Goal: Task Accomplishment & Management: Manage account settings

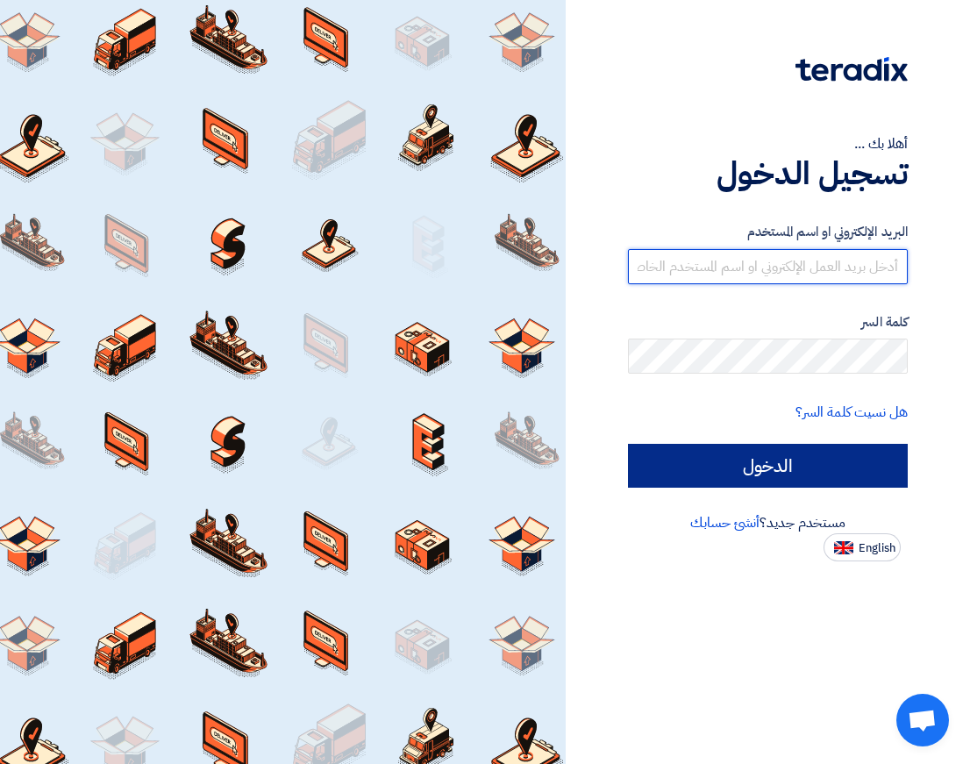
type input "[EMAIL_ADDRESS][DOMAIN_NAME]"
click at [862, 467] on input "الدخول" at bounding box center [768, 466] width 280 height 44
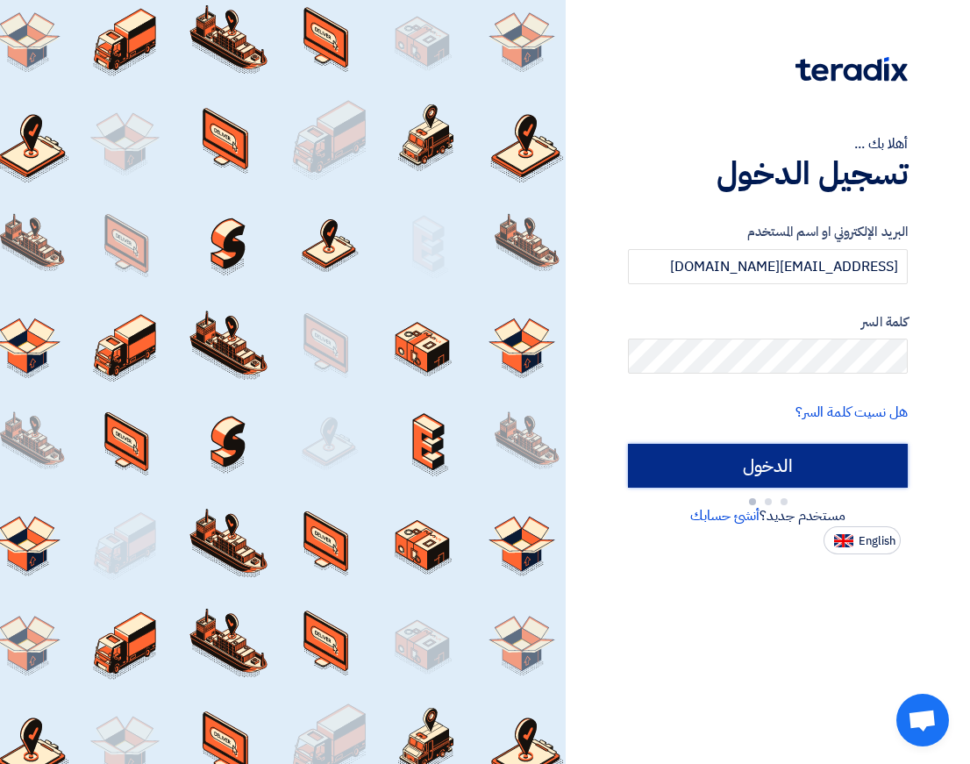
type input "Sign in"
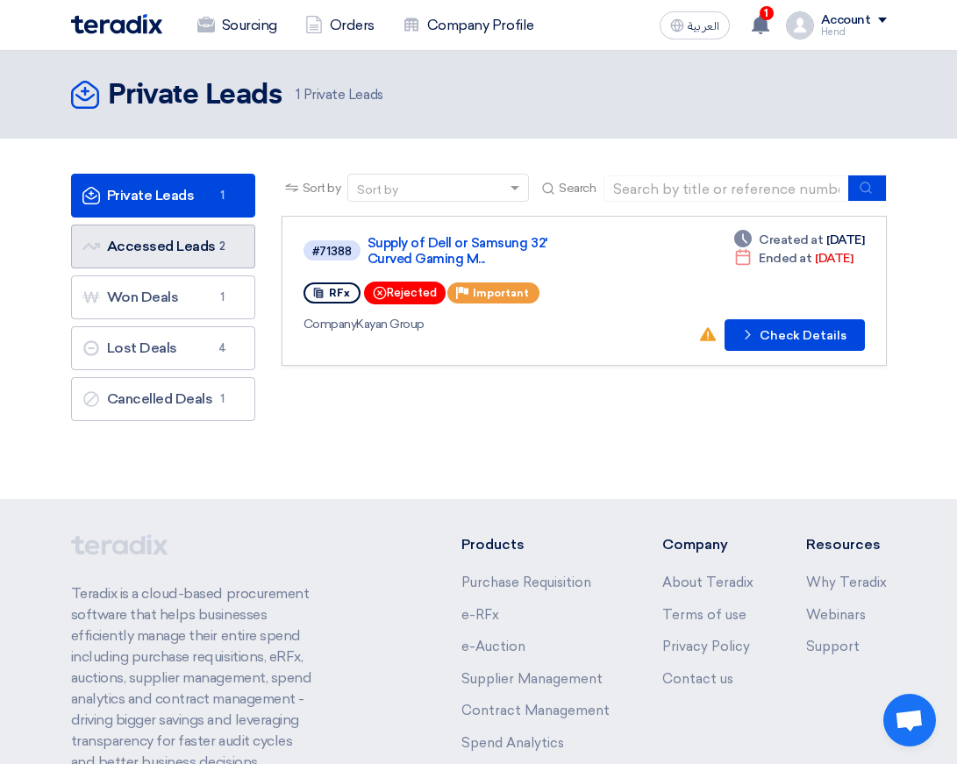
click at [182, 233] on link "Accessed Leads Accessed Leads 2" at bounding box center [163, 247] width 184 height 44
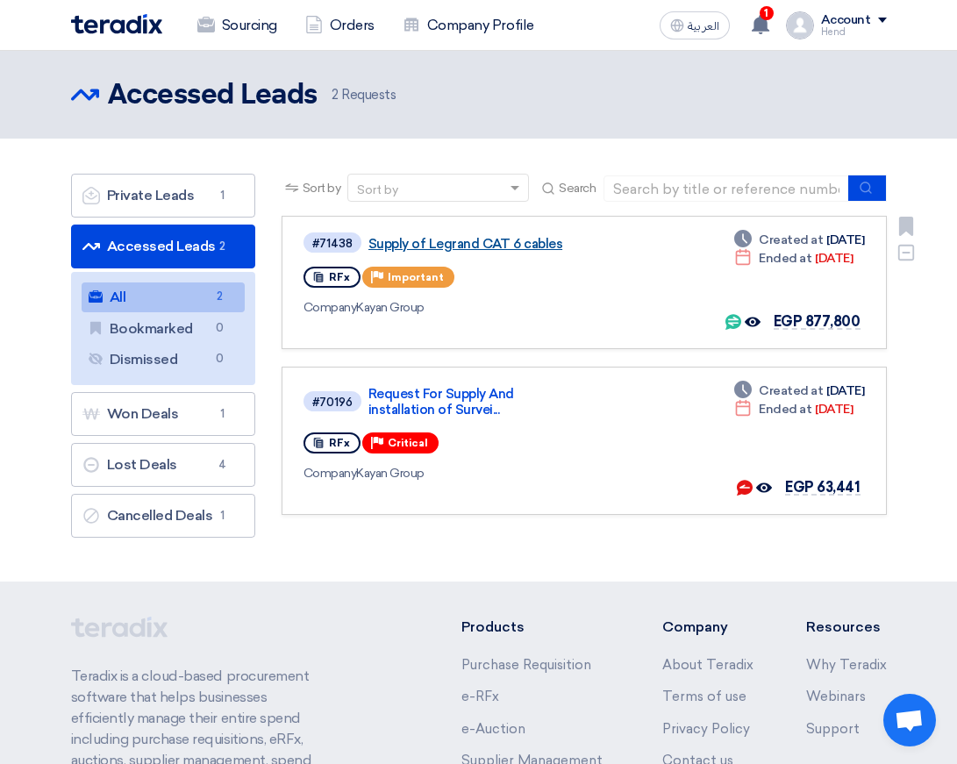
click at [499, 245] on link "Supply of Legrand CAT 6 cables" at bounding box center [473, 244] width 210 height 16
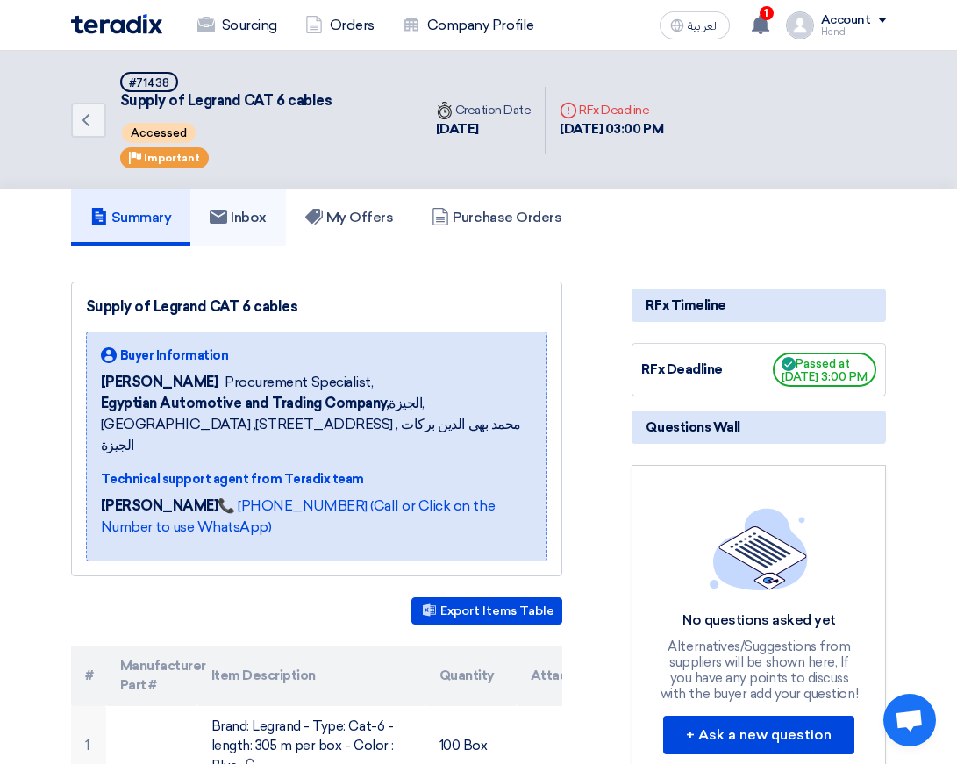
click at [239, 203] on link "Inbox" at bounding box center [238, 217] width 96 height 56
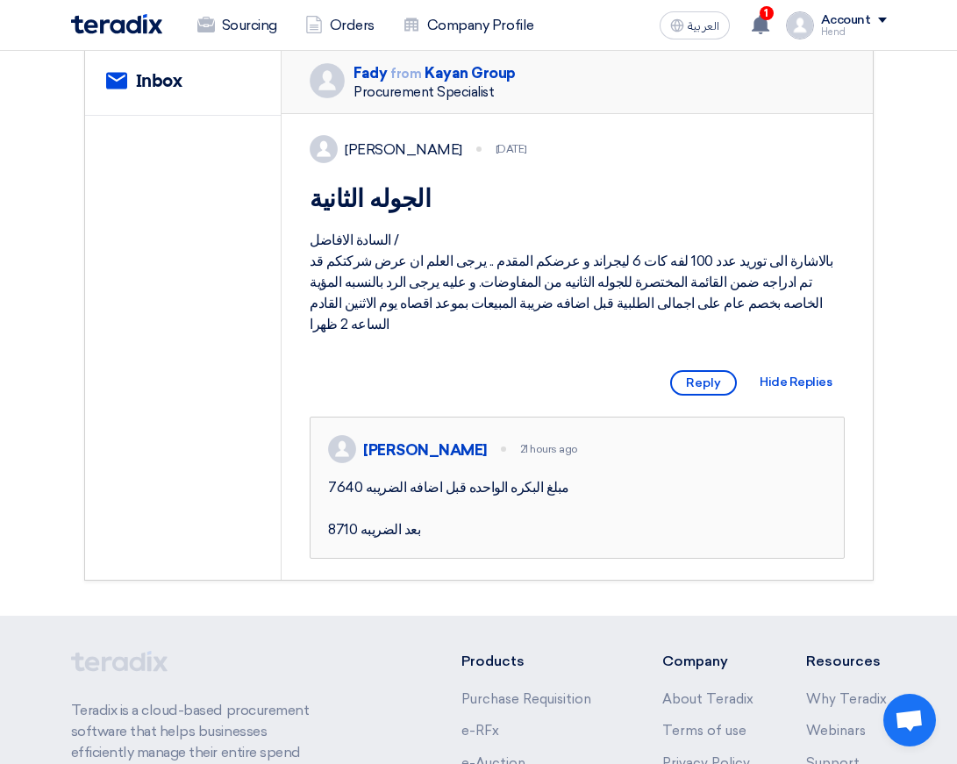
scroll to position [351, 0]
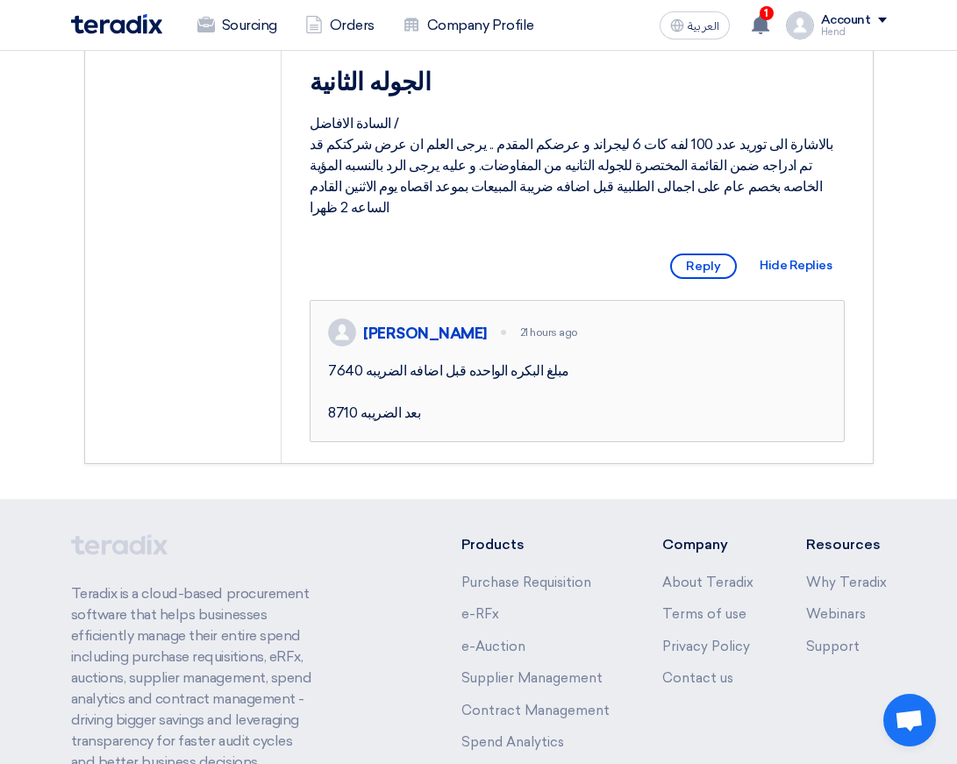
drag, startPoint x: 537, startPoint y: 430, endPoint x: 390, endPoint y: 456, distance: 148.8
click at [390, 424] on div "7640 مبلغ البكره الواحده قبل اضافه الضريبه 8710 بعد الضريبه" at bounding box center [577, 391] width 498 height 63
click at [431, 463] on div "Fady Mahmoud 4 days ago الجوله الثانية السادة الافاضل / بالاشارة الى توريد عدد …" at bounding box center [577, 230] width 591 height 466
click at [758, 15] on icon at bounding box center [760, 24] width 19 height 19
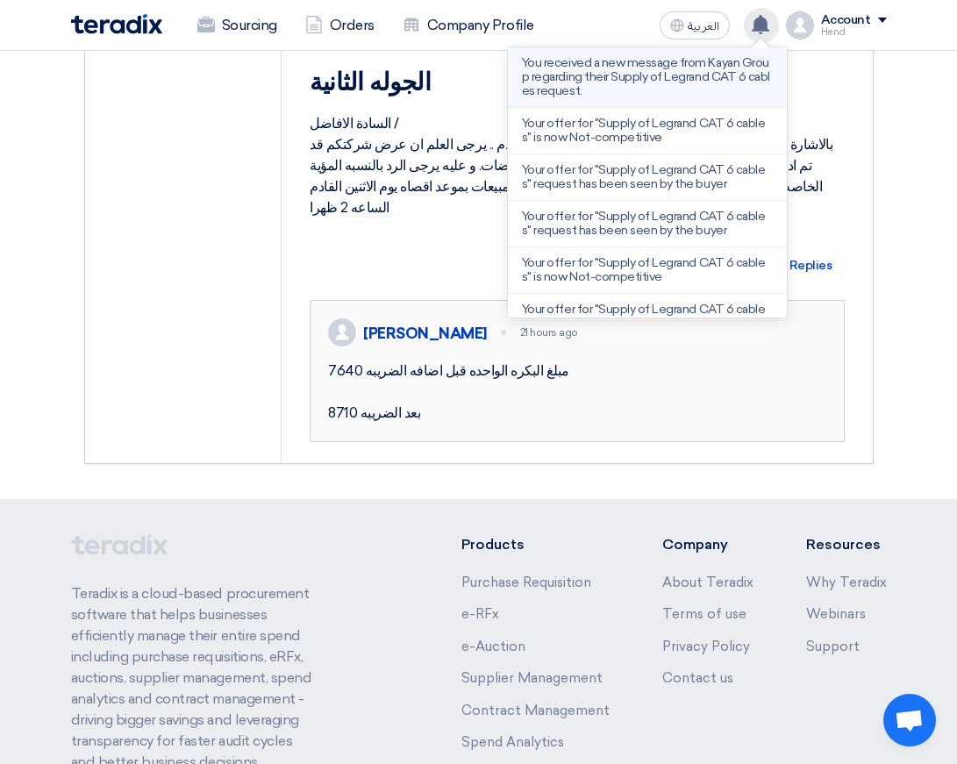
click at [675, 62] on p "You received a new message from Kayan Group regarding their Supply of Legrand C…" at bounding box center [647, 77] width 251 height 42
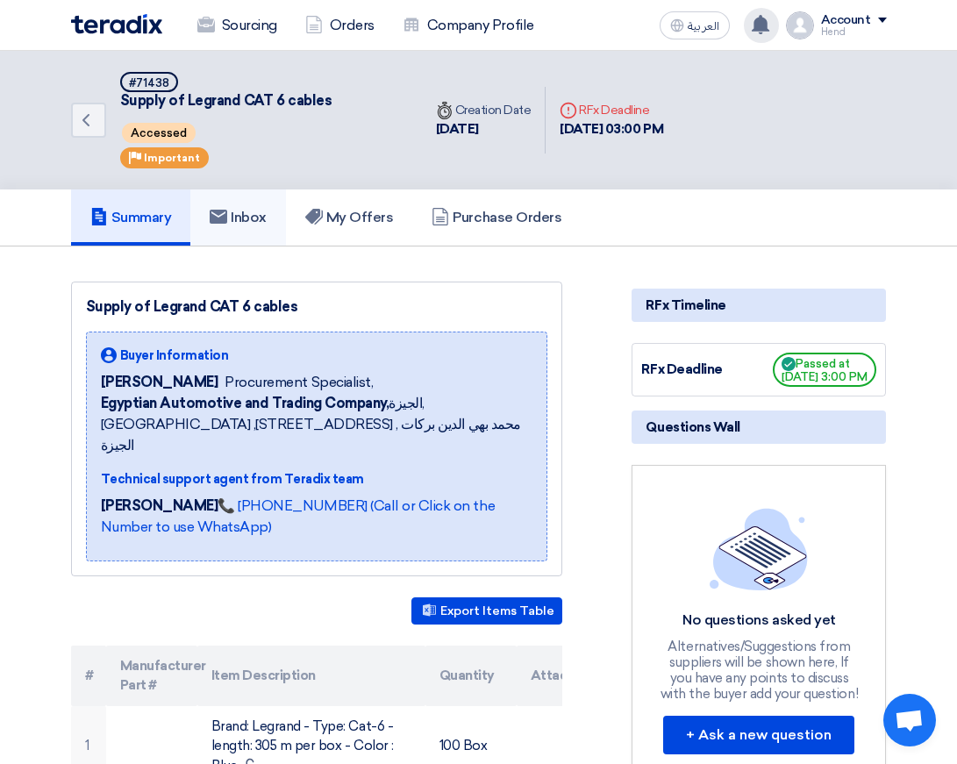
click at [253, 222] on h5 "Inbox" at bounding box center [238, 218] width 57 height 18
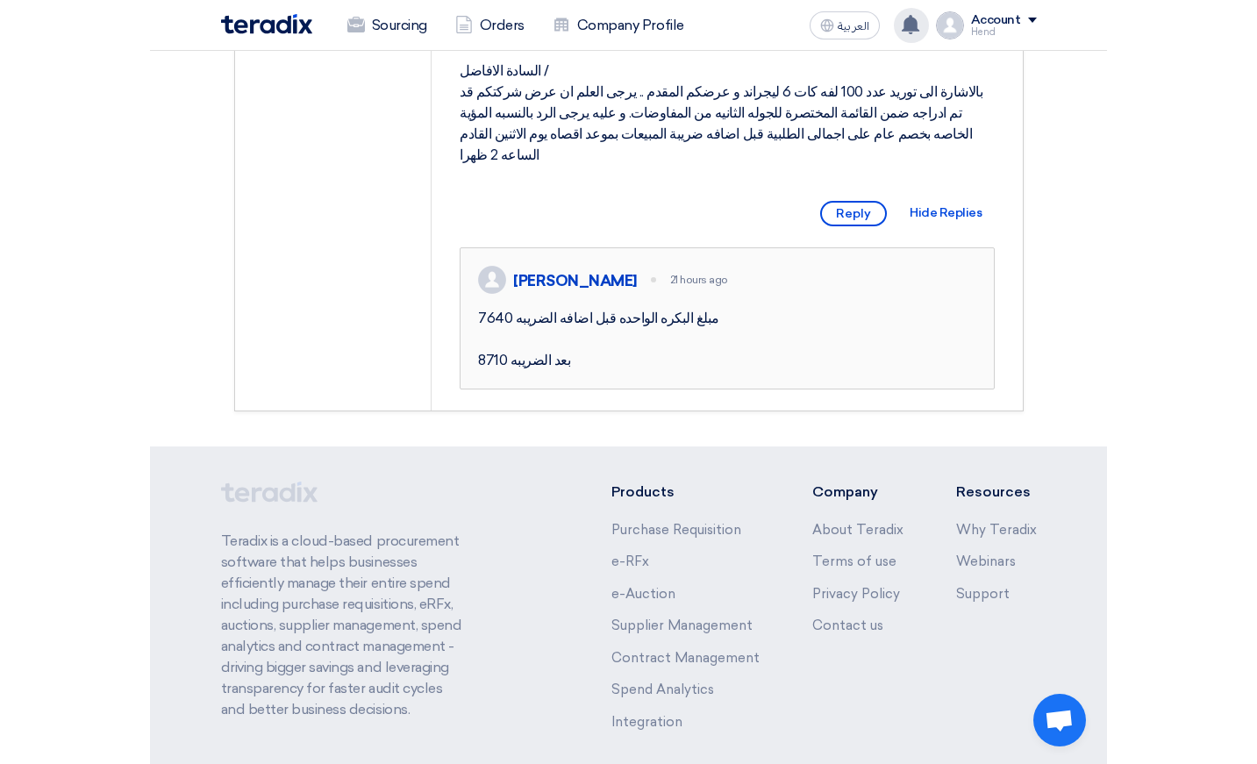
scroll to position [438, 0]
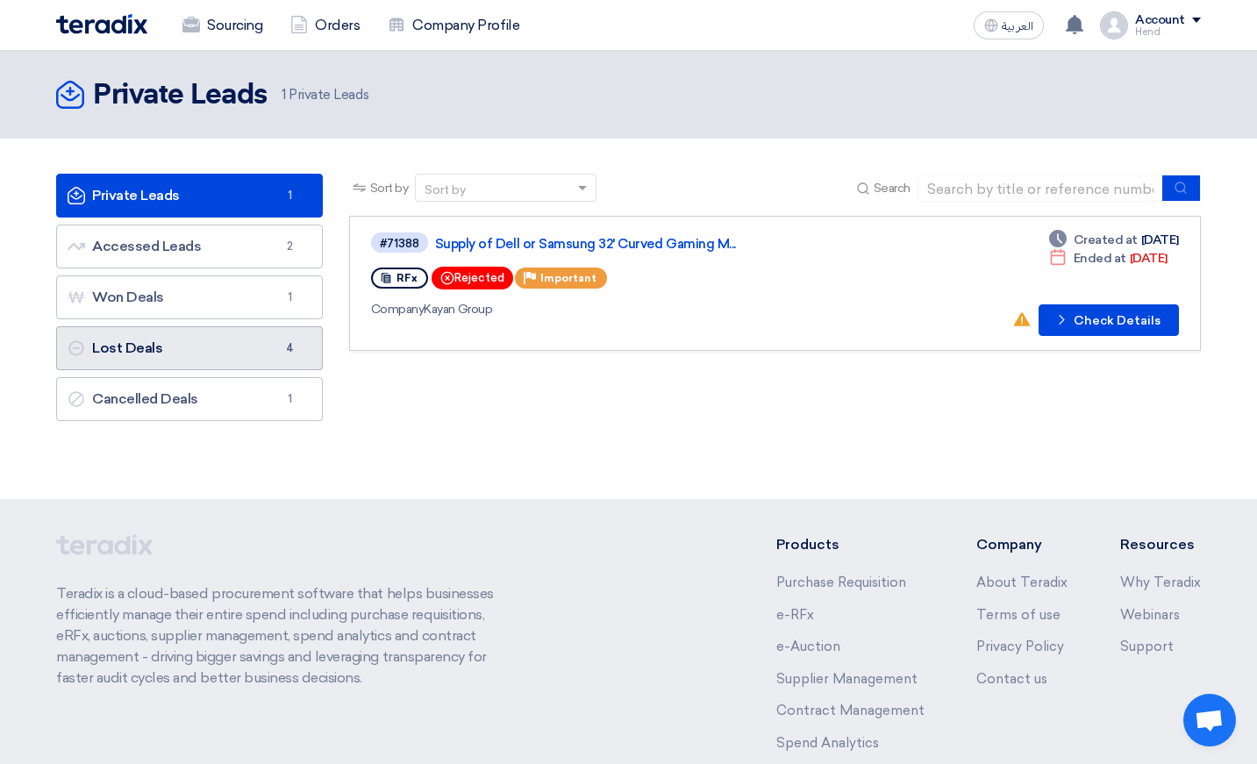
click at [229, 335] on link "Lost Deals Lost Deals 4" at bounding box center [189, 348] width 267 height 44
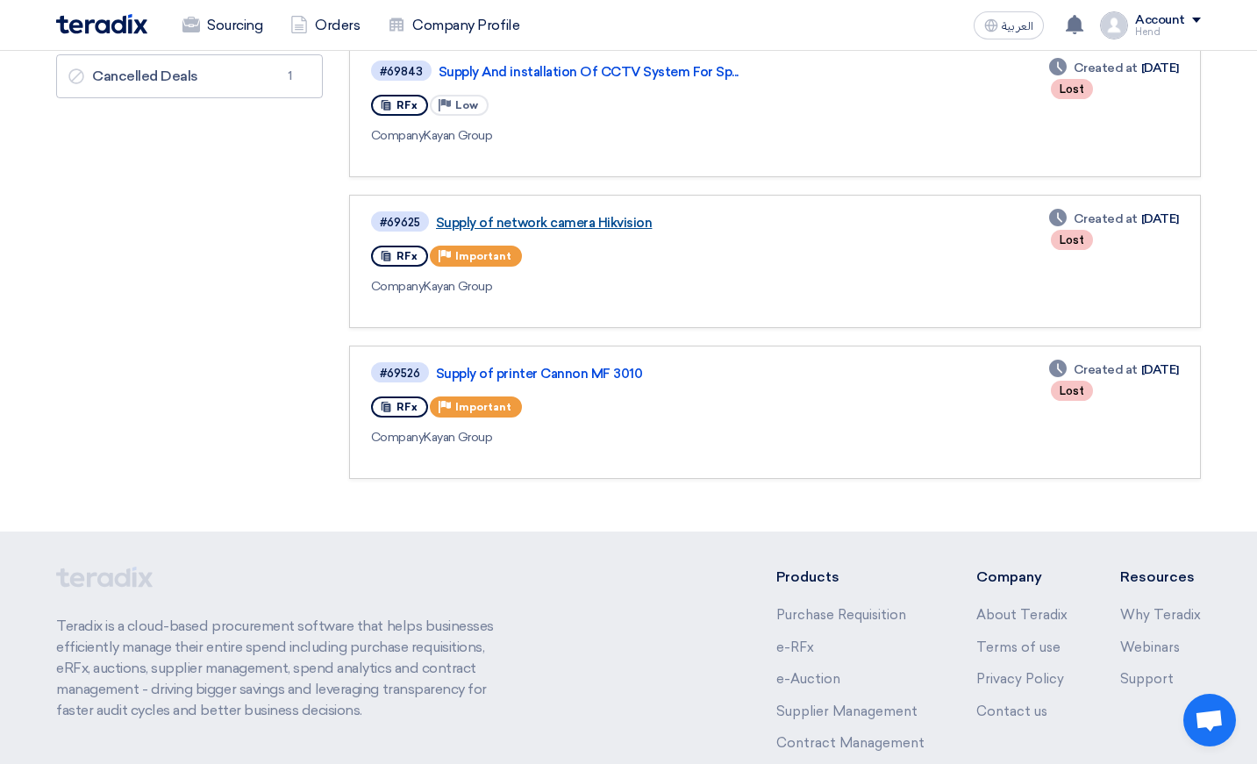
scroll to position [438, 0]
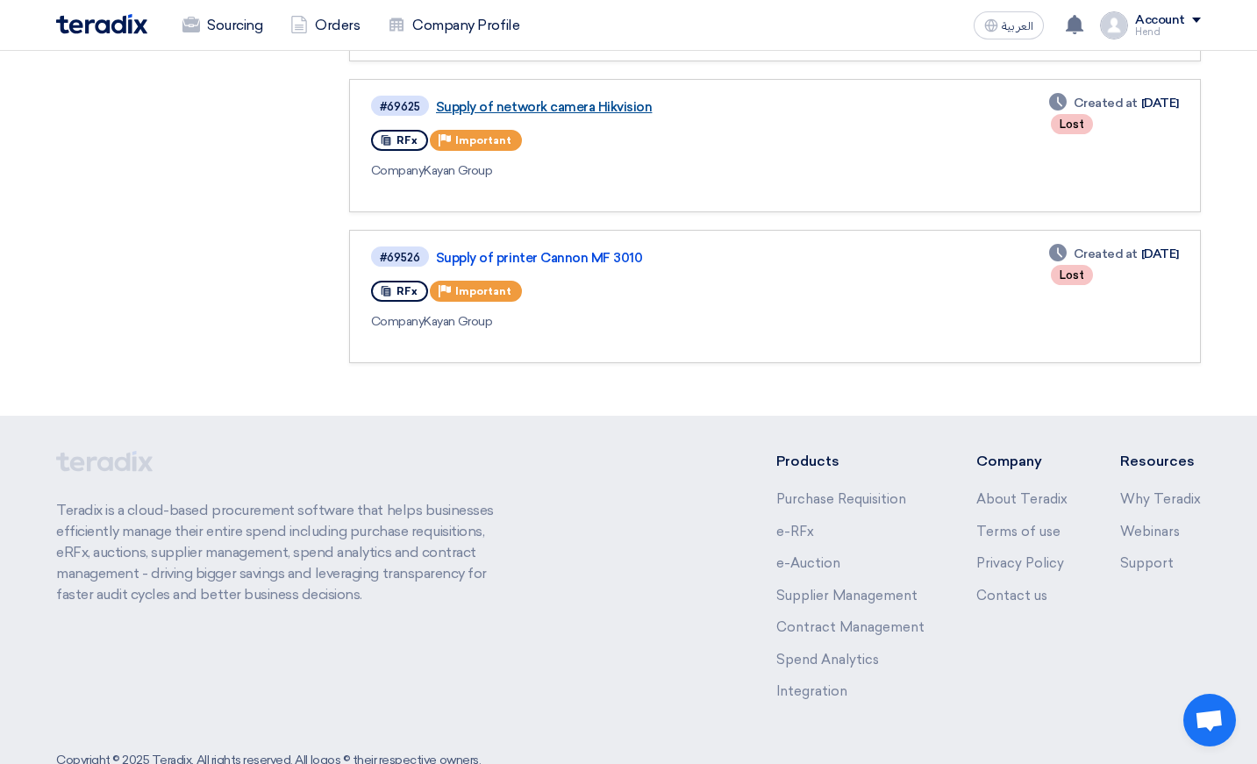
click at [561, 99] on link "Supply of network camera Hikvision" at bounding box center [655, 107] width 438 height 16
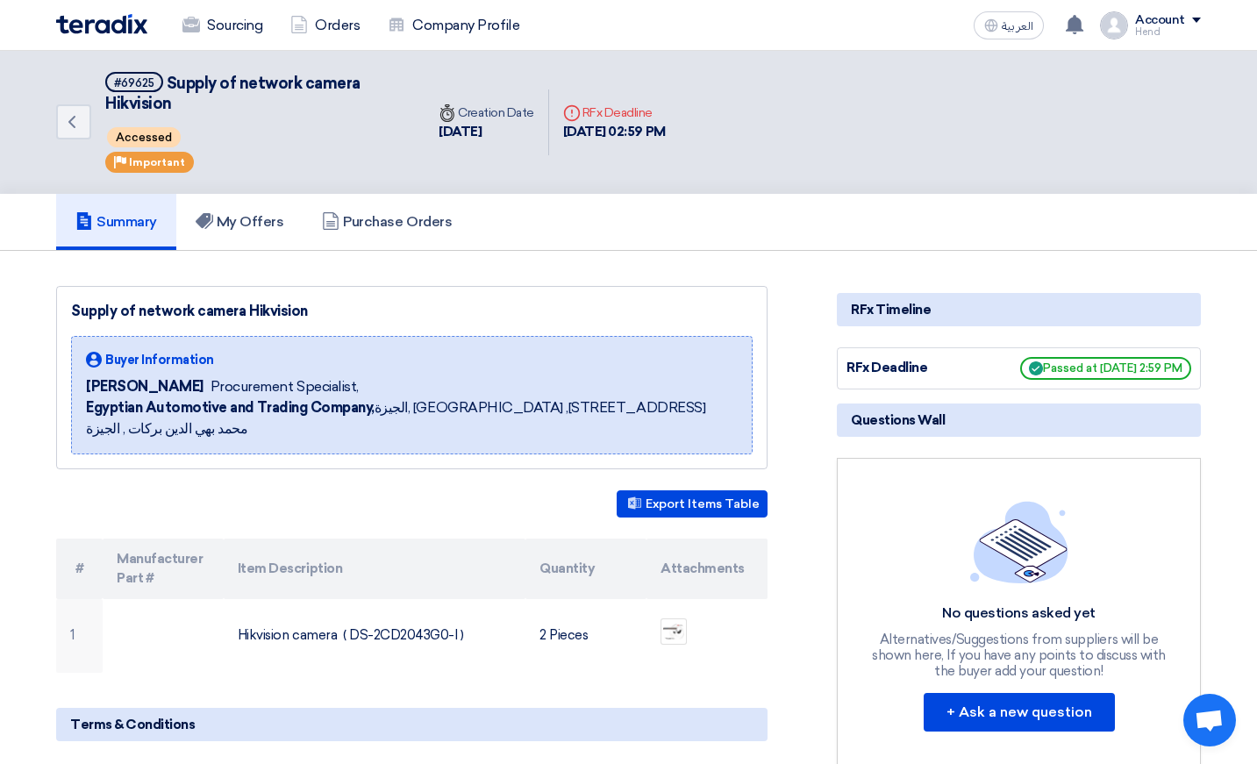
click at [127, 213] on h5 "Summary" at bounding box center [116, 222] width 82 height 18
click at [189, 194] on link "My Offers" at bounding box center [239, 222] width 127 height 56
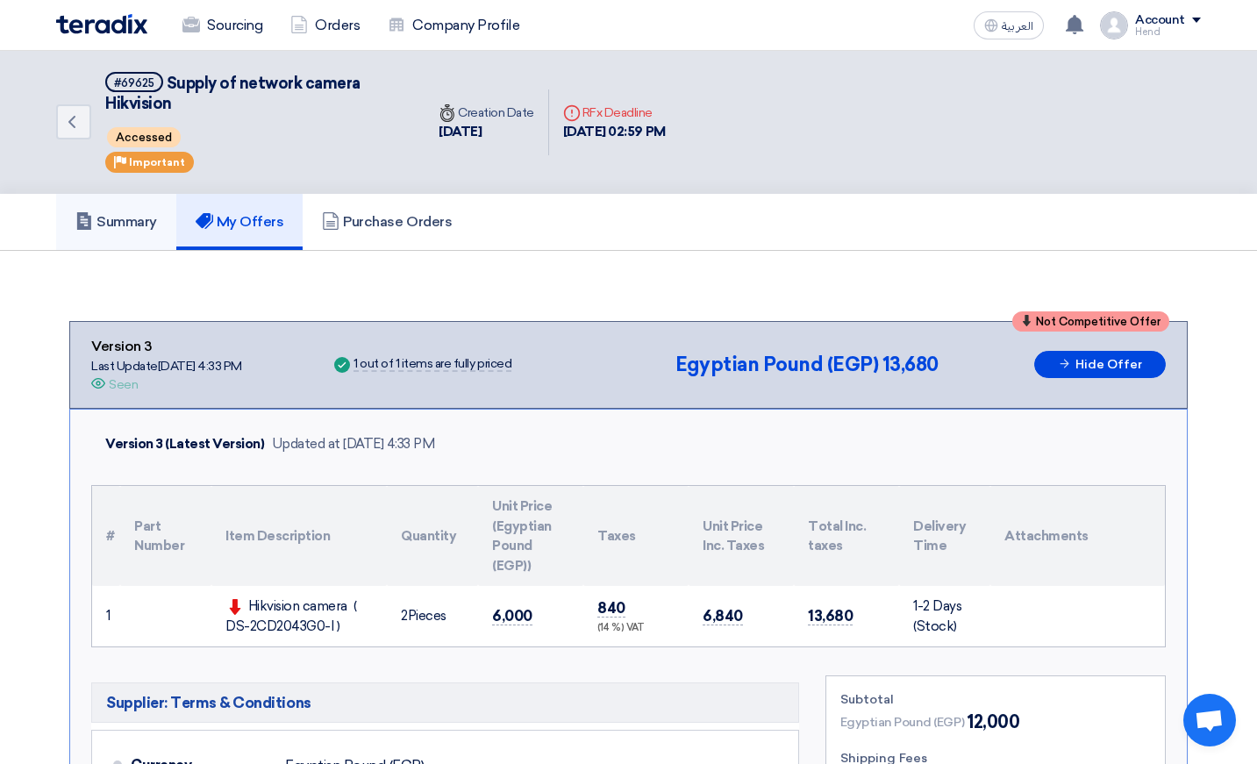
click at [138, 213] on h5 "Summary" at bounding box center [116, 222] width 82 height 18
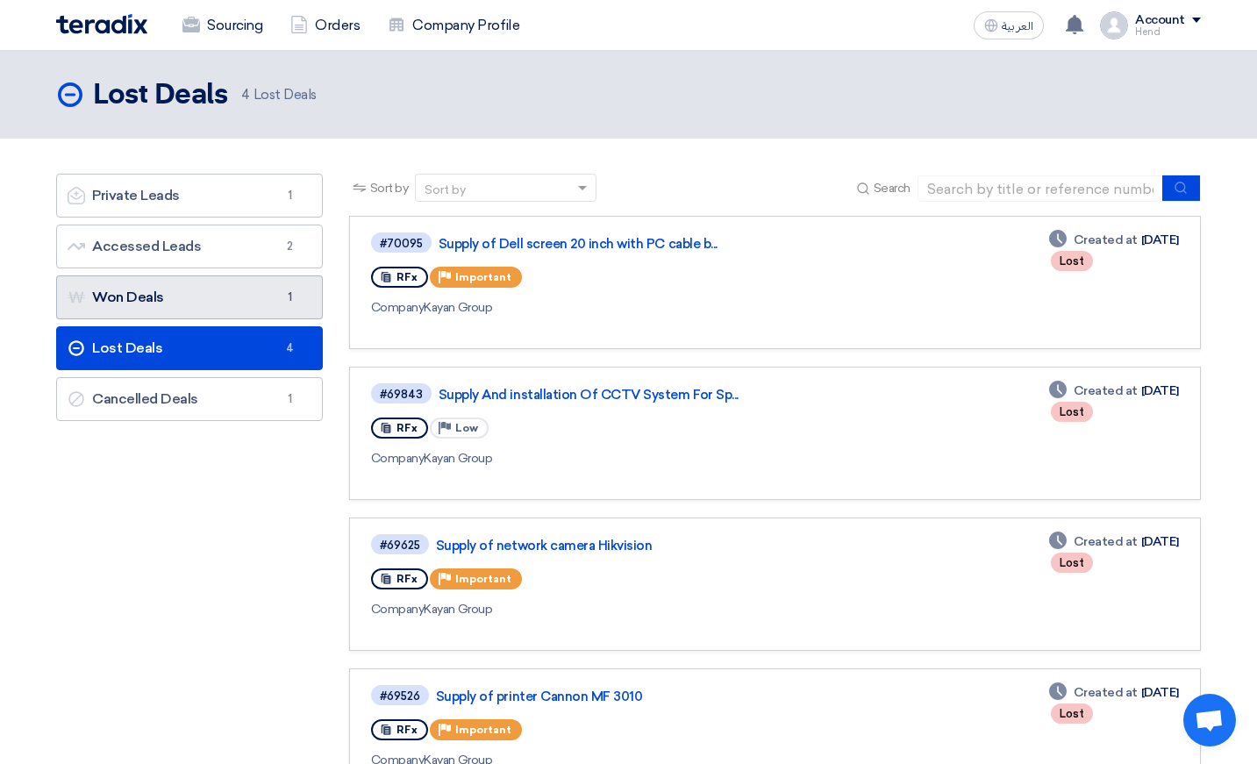
click at [222, 276] on link "Won Deals Won Deals 1" at bounding box center [189, 297] width 267 height 44
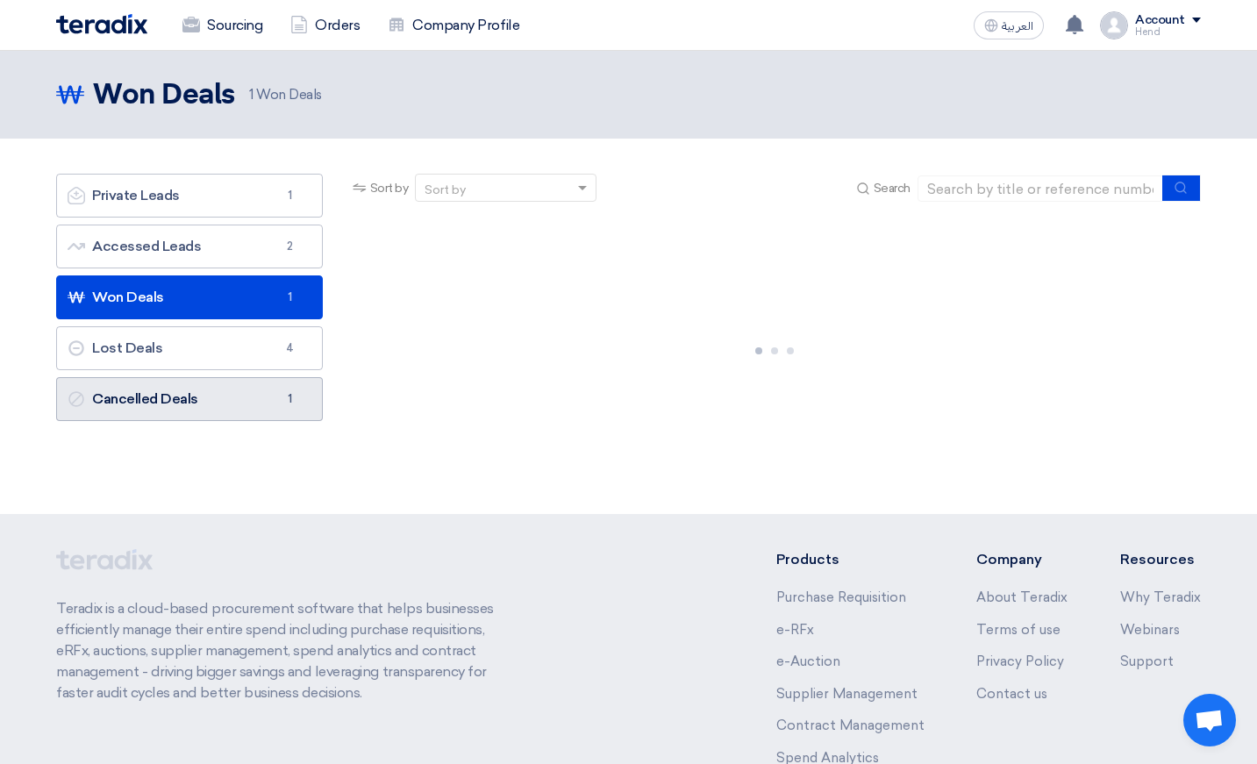
click at [237, 394] on link "Cancelled Deals Cancelled Deals 1" at bounding box center [189, 399] width 267 height 44
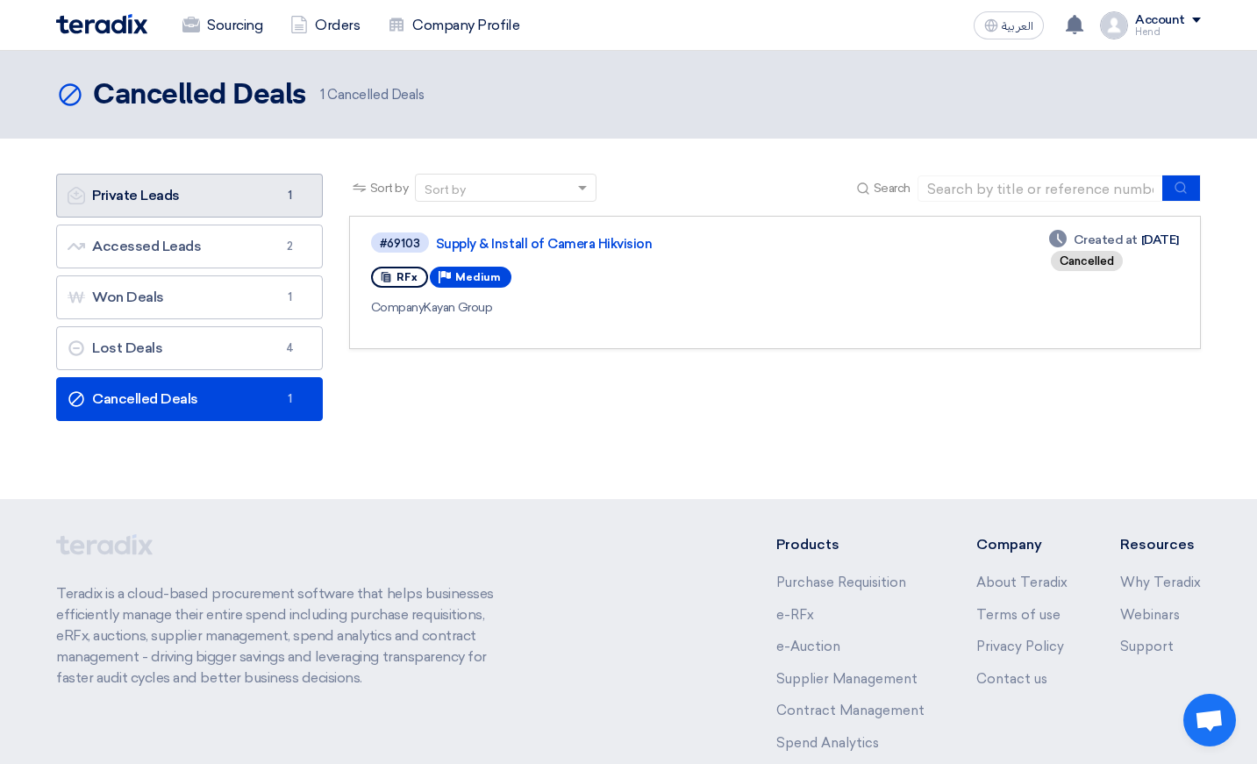
click at [272, 211] on link "Private Leads Private Leads 1" at bounding box center [189, 196] width 267 height 44
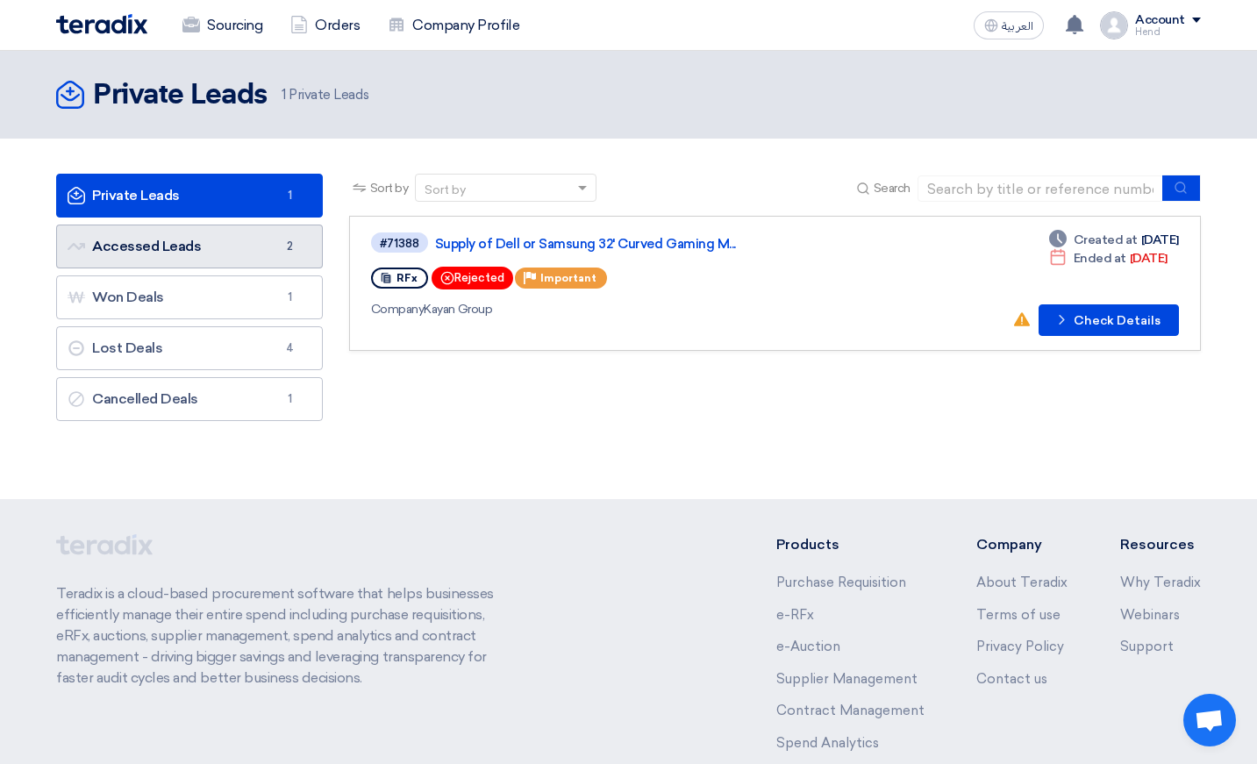
click at [178, 256] on link "Accessed Leads Accessed Leads 2" at bounding box center [189, 247] width 267 height 44
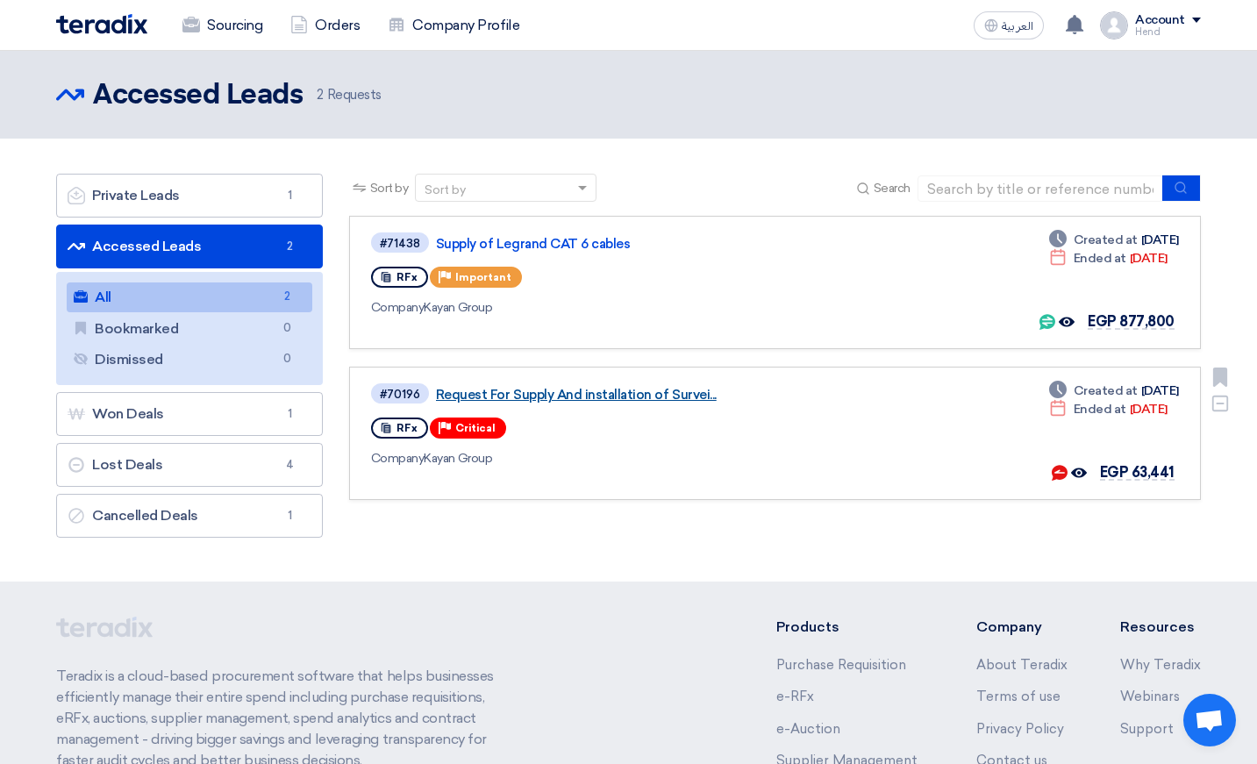
click at [566, 394] on link "Request For Supply And installation of Survei..." at bounding box center [655, 395] width 438 height 16
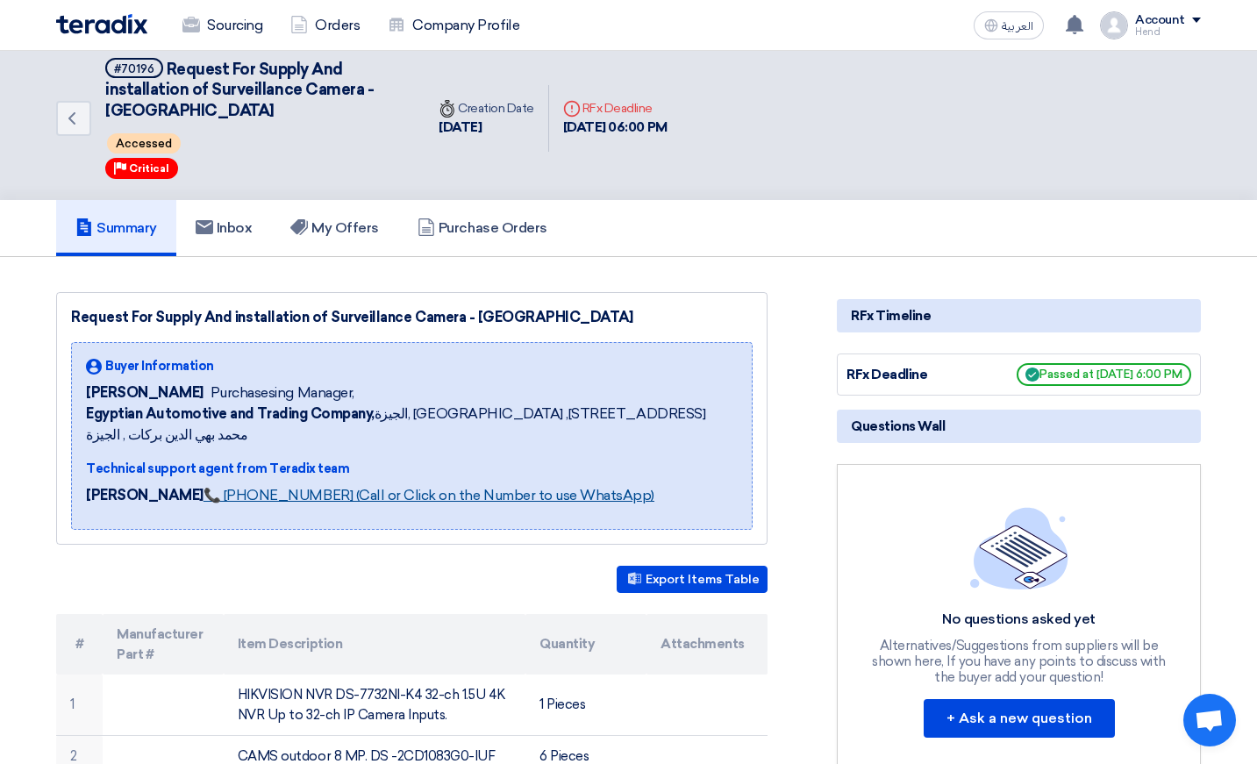
scroll to position [26, 0]
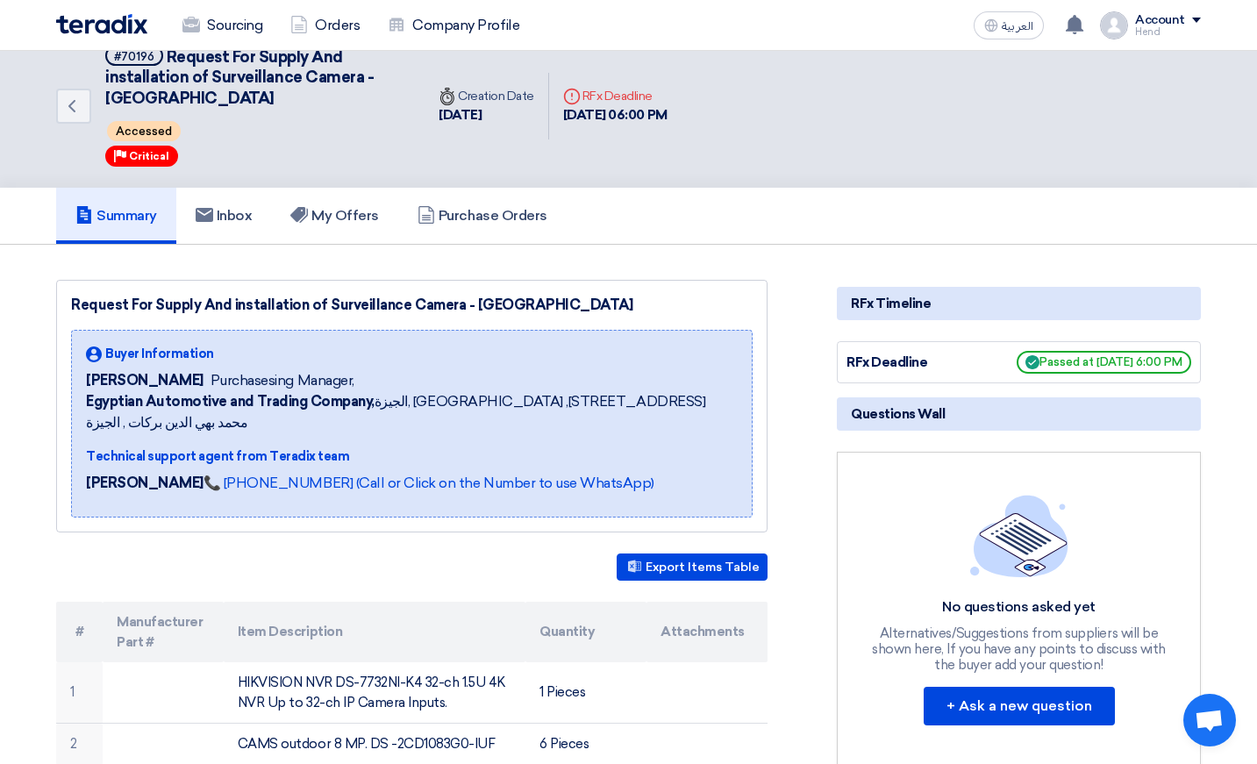
drag, startPoint x: 161, startPoint y: 364, endPoint x: 500, endPoint y: 384, distance: 339.1
click at [442, 382] on div "Buyer Information [PERSON_NAME] Purchasesing Manager, Egyptian Automotive and T…" at bounding box center [412, 389] width 652 height 89
click at [500, 391] on span "Egyptian Automotive and Trading Company, [GEOGRAPHIC_DATA], [GEOGRAPHIC_DATA] ,…" at bounding box center [412, 412] width 652 height 42
drag, startPoint x: 667, startPoint y: 389, endPoint x: 452, endPoint y: 388, distance: 215.7
click at [452, 391] on span "Egyptian Automotive and Trading Company, [GEOGRAPHIC_DATA], [GEOGRAPHIC_DATA] ,…" at bounding box center [412, 412] width 652 height 42
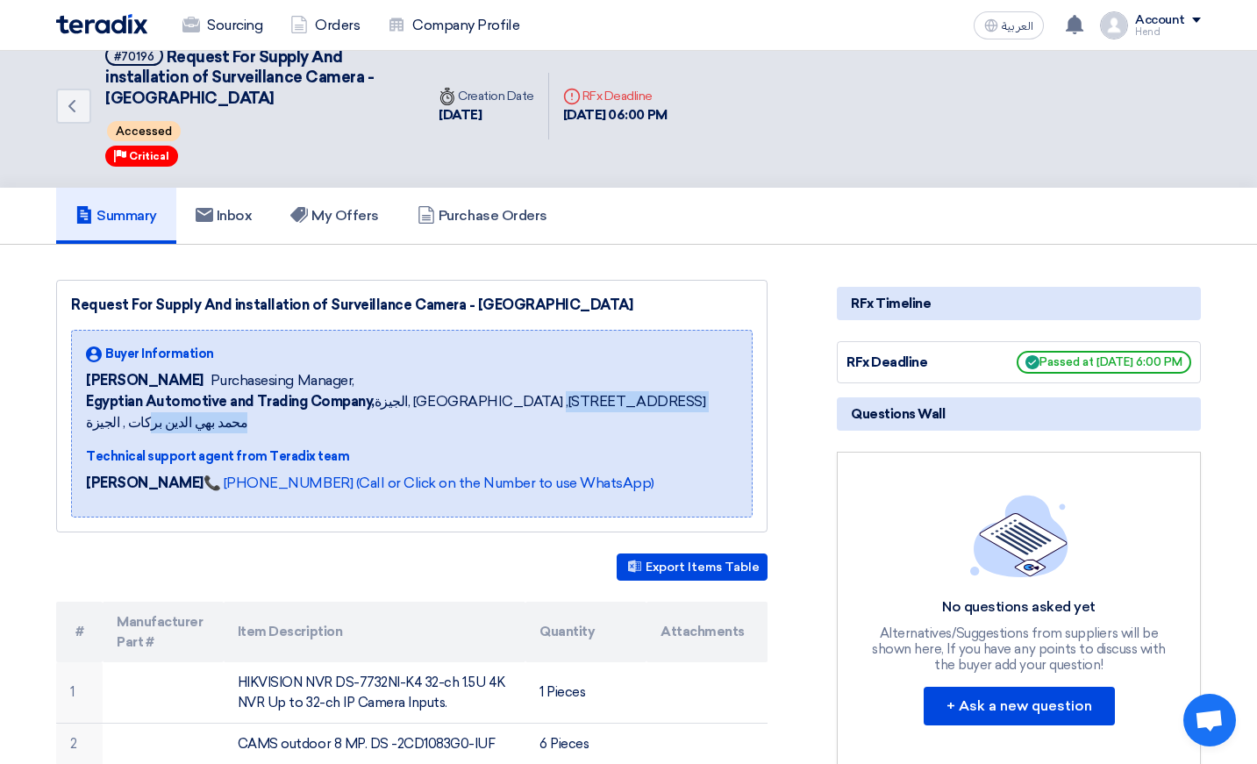
click at [452, 391] on span "Egyptian Automotive and Trading Company, [GEOGRAPHIC_DATA], [GEOGRAPHIC_DATA] ,…" at bounding box center [412, 412] width 652 height 42
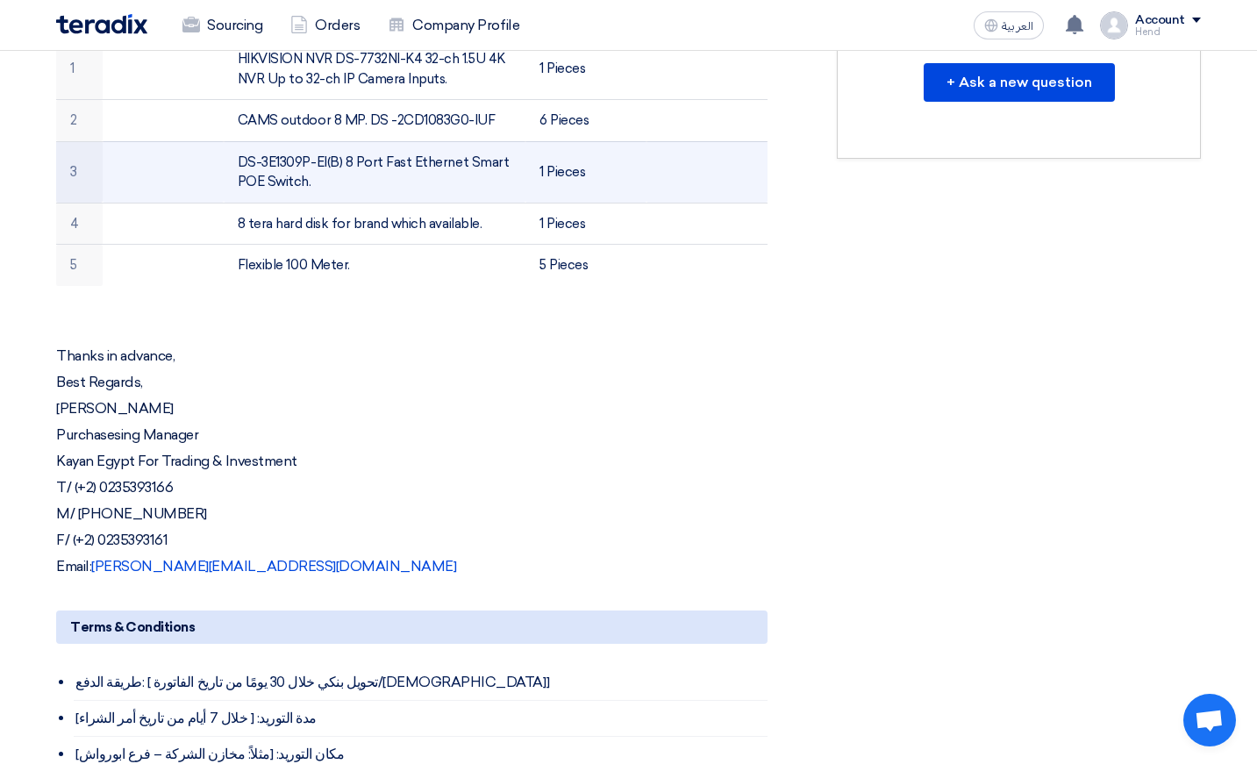
scroll to position [816, 0]
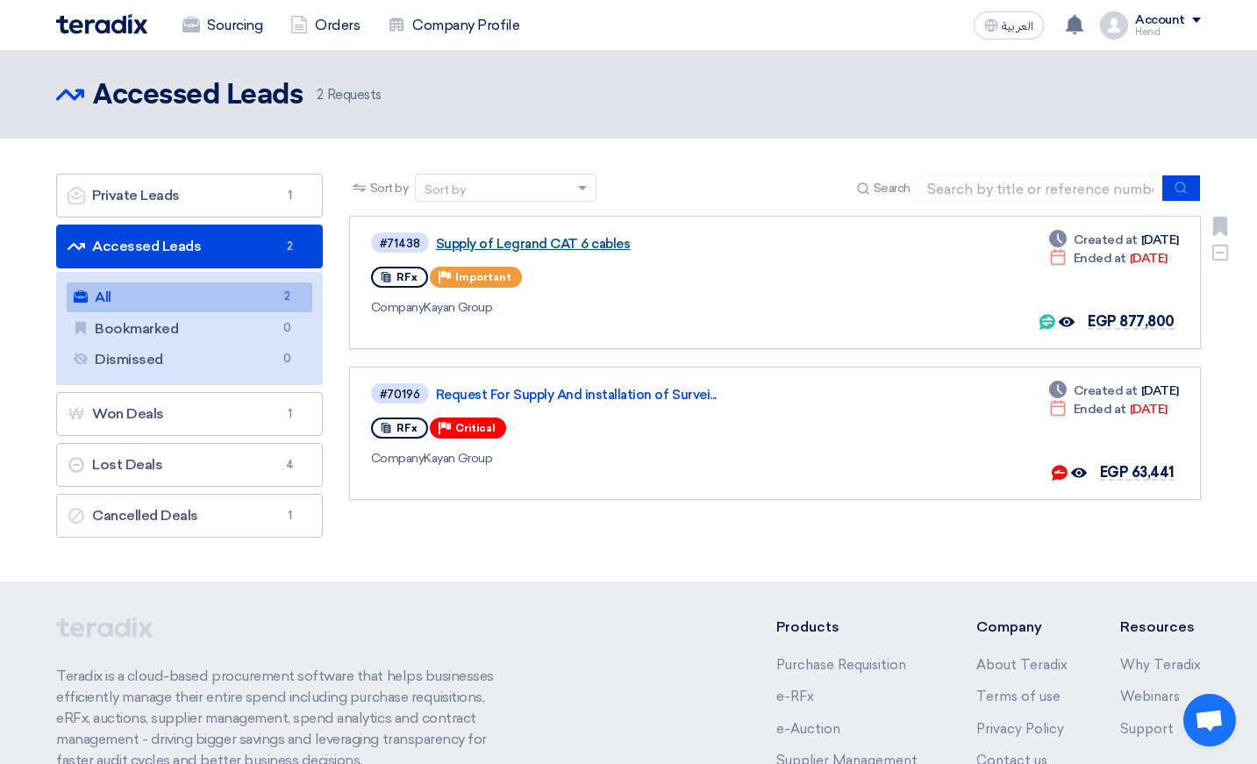
click at [547, 247] on link "Supply of Legrand CAT 6 cables" at bounding box center [655, 244] width 438 height 16
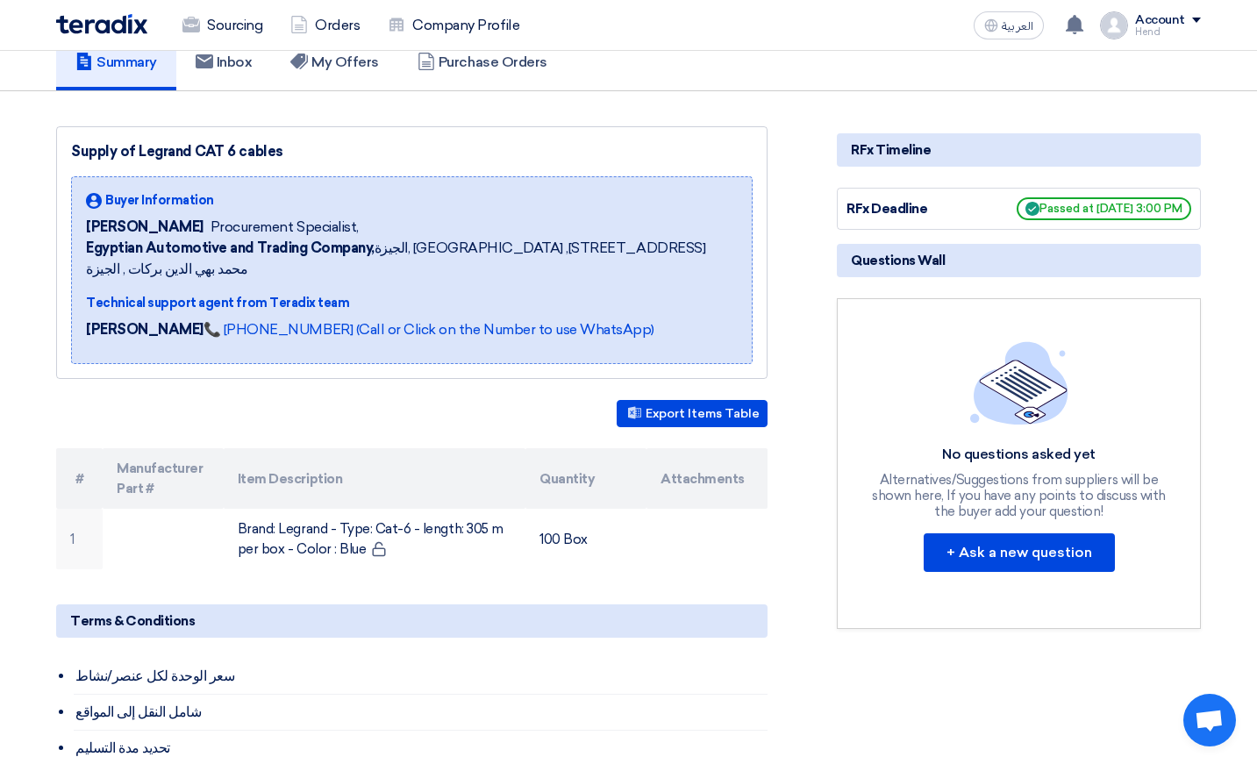
scroll to position [88, 0]
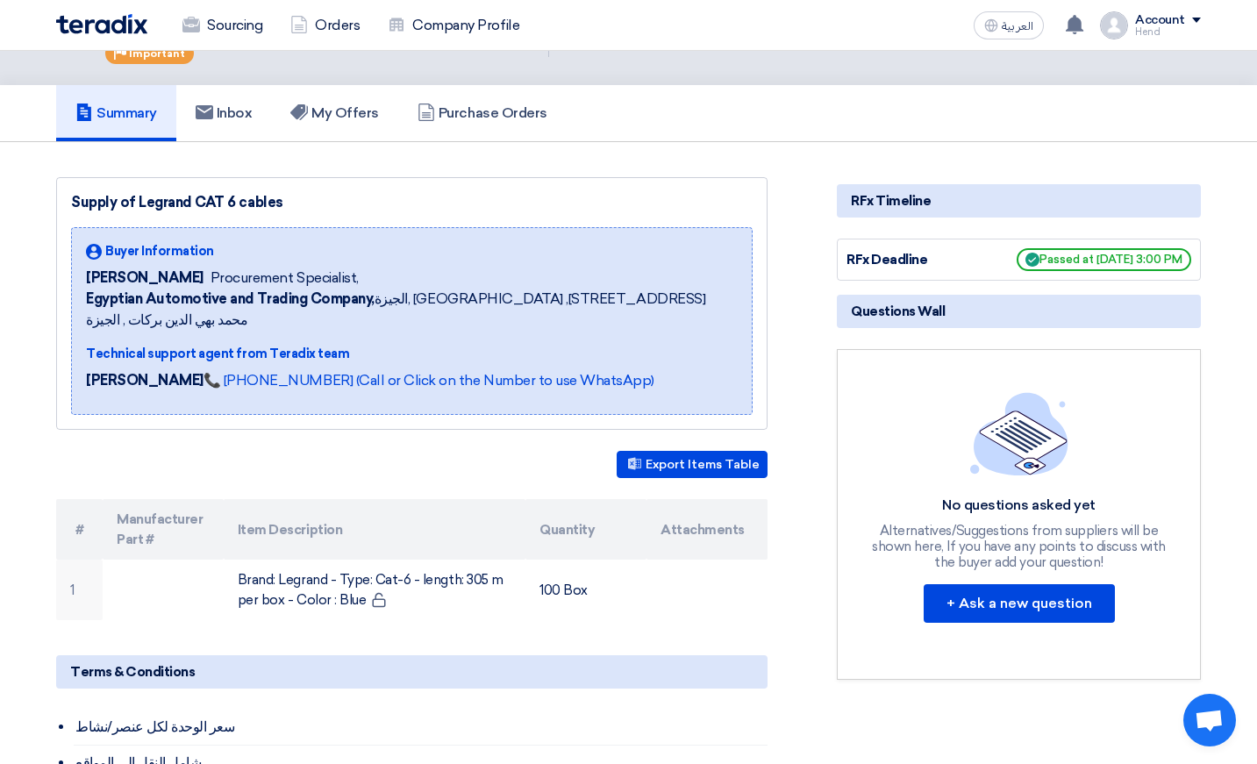
drag, startPoint x: 117, startPoint y: 277, endPoint x: 194, endPoint y: 270, distance: 77.5
click at [194, 270] on div "[PERSON_NAME] Procurement Specialist," at bounding box center [412, 277] width 652 height 21
click at [210, 270] on span "Procurement Specialist," at bounding box center [284, 277] width 148 height 21
